Goal: Task Accomplishment & Management: Manage account settings

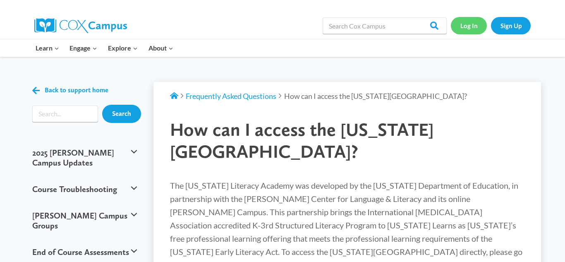
click at [465, 26] on link "Log In" at bounding box center [469, 25] width 36 height 17
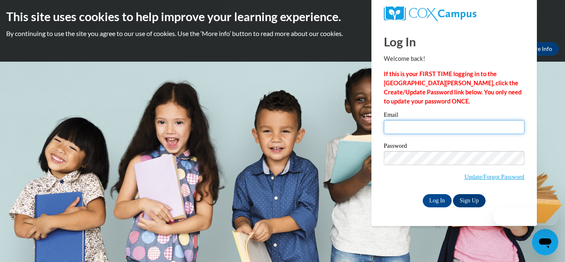
click at [411, 128] on input "Email" at bounding box center [454, 127] width 141 height 14
type input "plmohon@gmail.com"
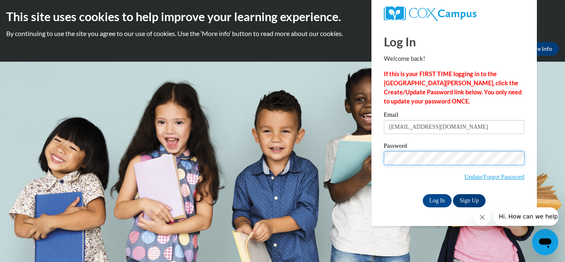
click at [422, 194] on input "Log In" at bounding box center [436, 200] width 29 height 13
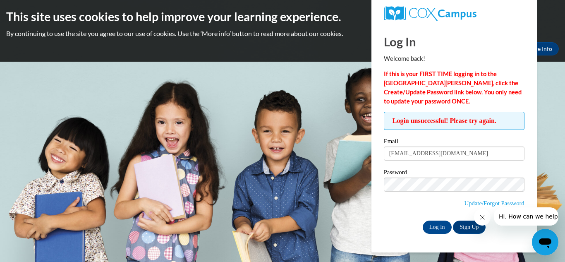
click at [482, 216] on icon "Close message from company" at bounding box center [482, 217] width 4 height 4
click at [336, 43] on div "Okay More Info" at bounding box center [282, 48] width 552 height 13
